Goal: Transaction & Acquisition: Download file/media

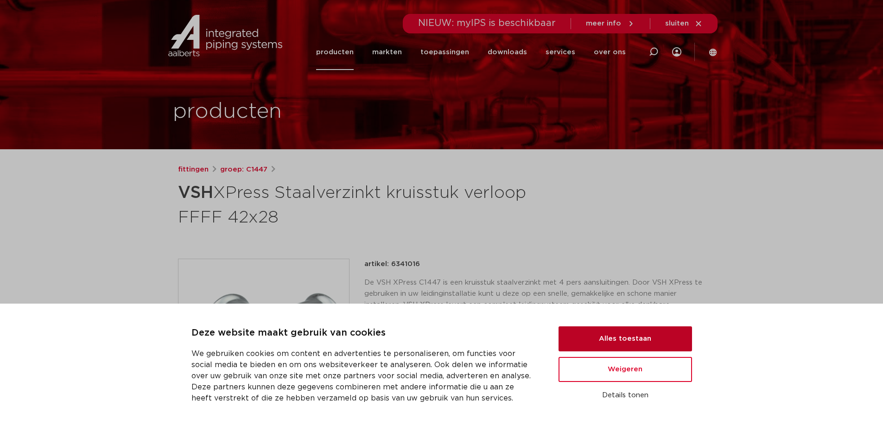
click at [623, 342] on button "Alles toestaan" at bounding box center [626, 338] width 134 height 25
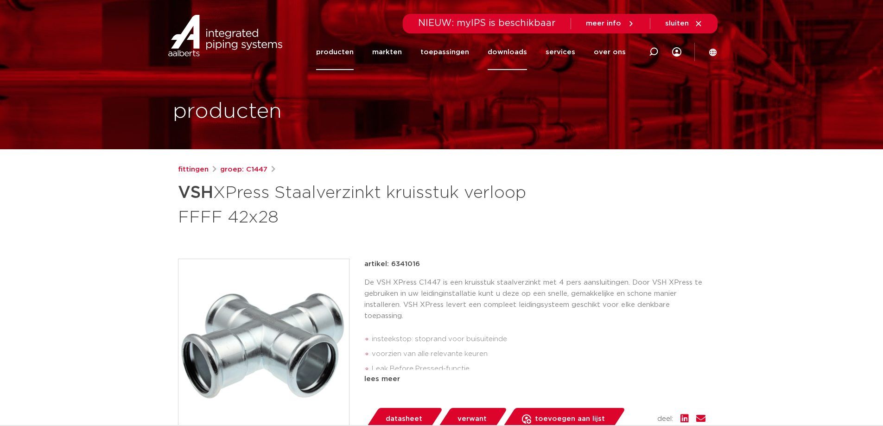
click at [514, 52] on link "downloads" at bounding box center [507, 52] width 39 height 36
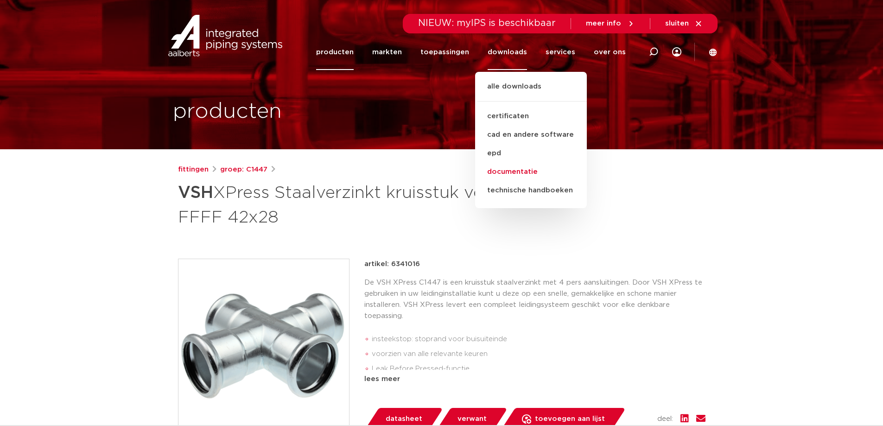
click at [523, 169] on link "documentatie" at bounding box center [531, 172] width 112 height 19
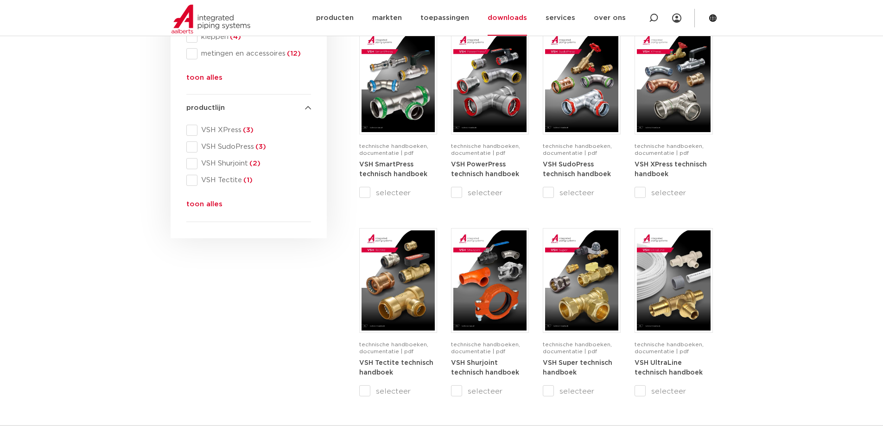
scroll to position [325, 0]
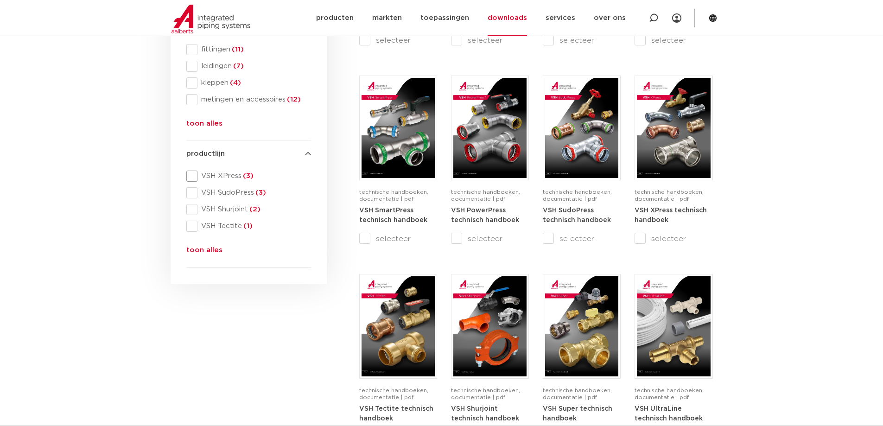
click at [193, 179] on span at bounding box center [191, 176] width 11 height 11
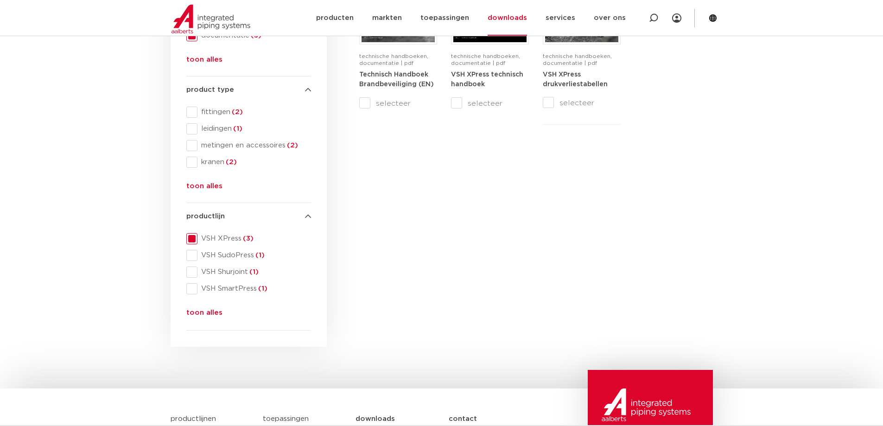
scroll to position [139, 0]
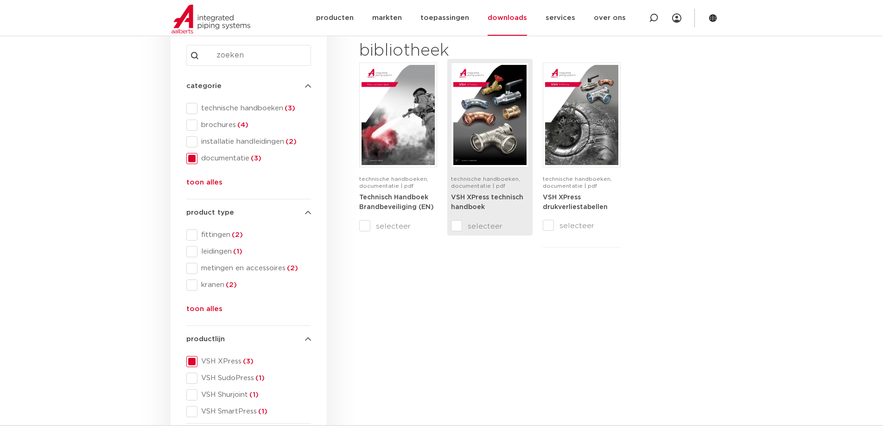
click at [474, 157] on img at bounding box center [490, 115] width 73 height 100
